Goal: Task Accomplishment & Management: Manage account settings

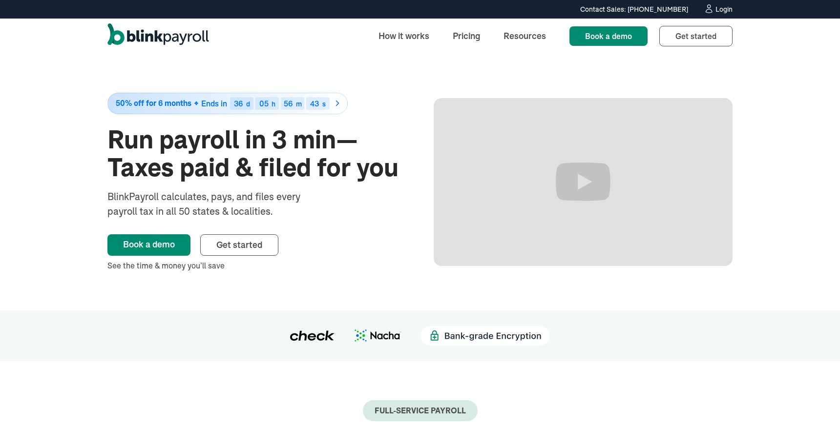
click at [717, 8] on div "Login" at bounding box center [723, 9] width 17 height 7
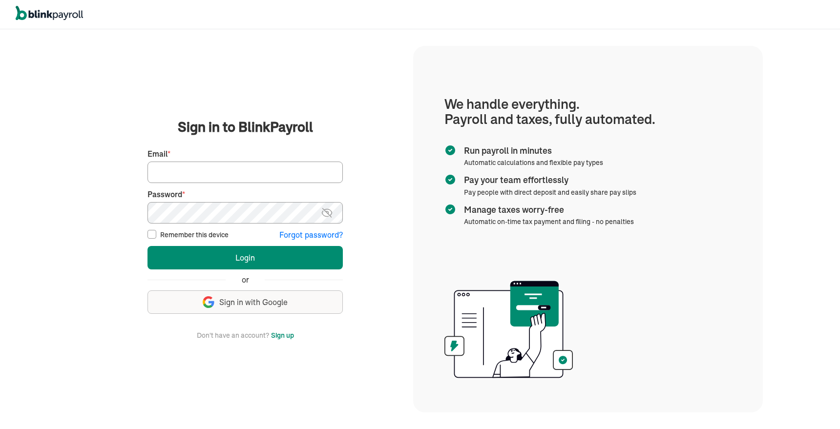
click at [306, 168] on input "Email *" at bounding box center [244, 172] width 195 height 21
click at [307, 181] on input "Email *" at bounding box center [244, 172] width 195 height 21
type input "[PERSON_NAME][EMAIL_ADDRESS][PERSON_NAME][DOMAIN_NAME]"
